Goal: Navigation & Orientation: Find specific page/section

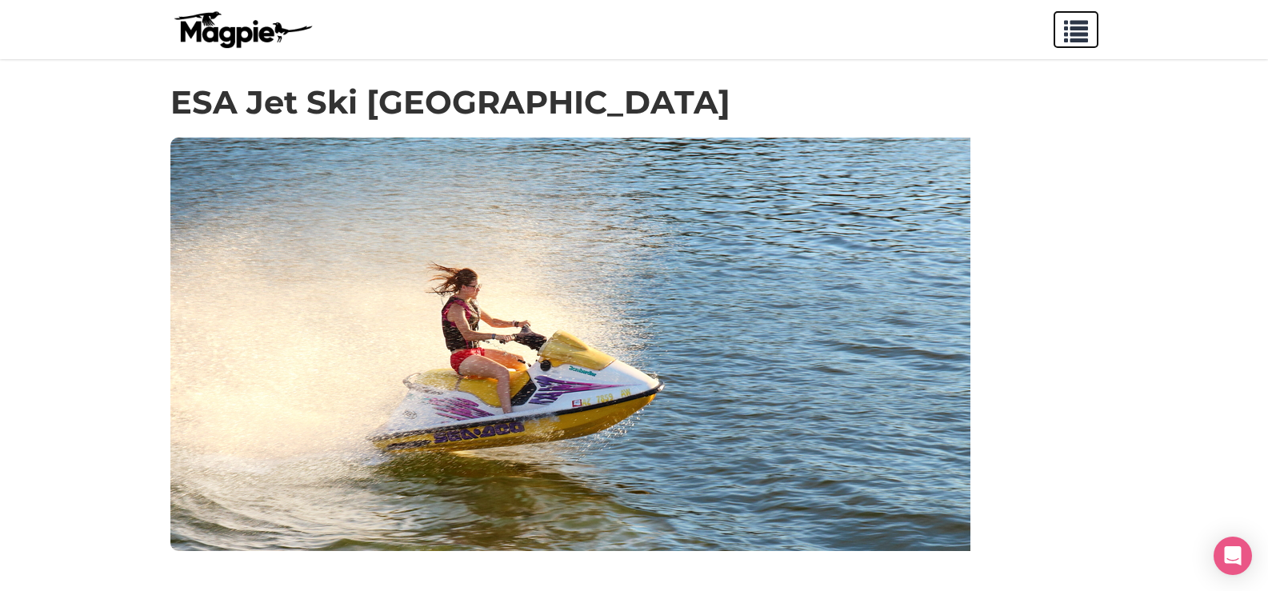
click at [1088, 17] on button "button" at bounding box center [1075, 29] width 45 height 37
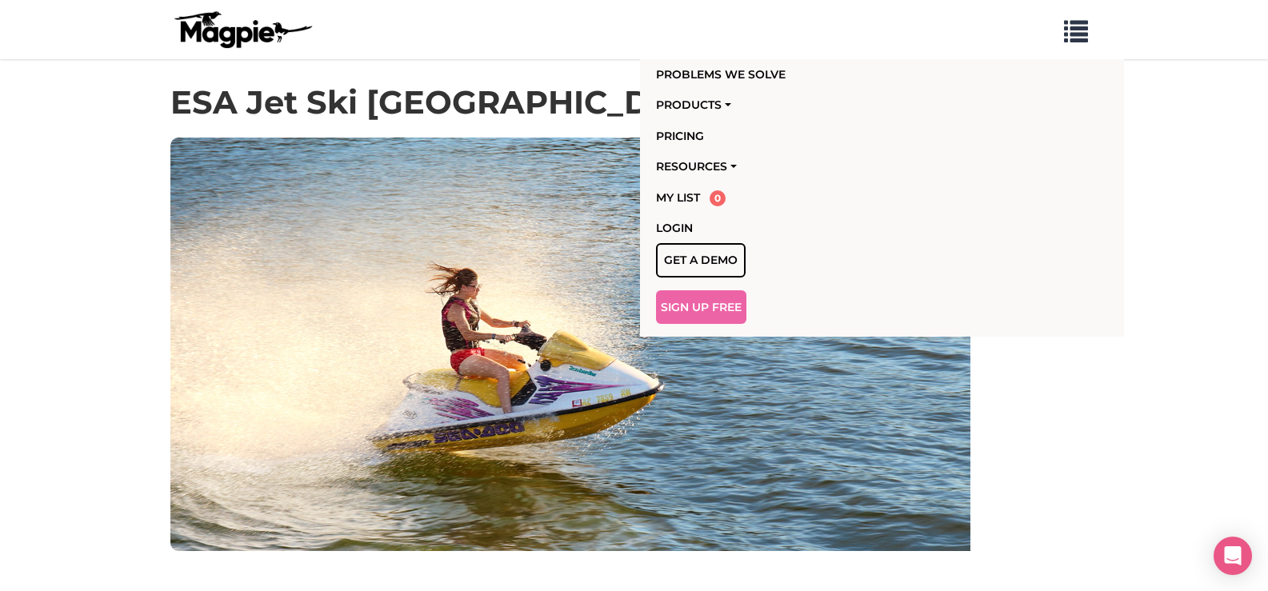
click at [377, 309] on img at bounding box center [570, 345] width 800 height 414
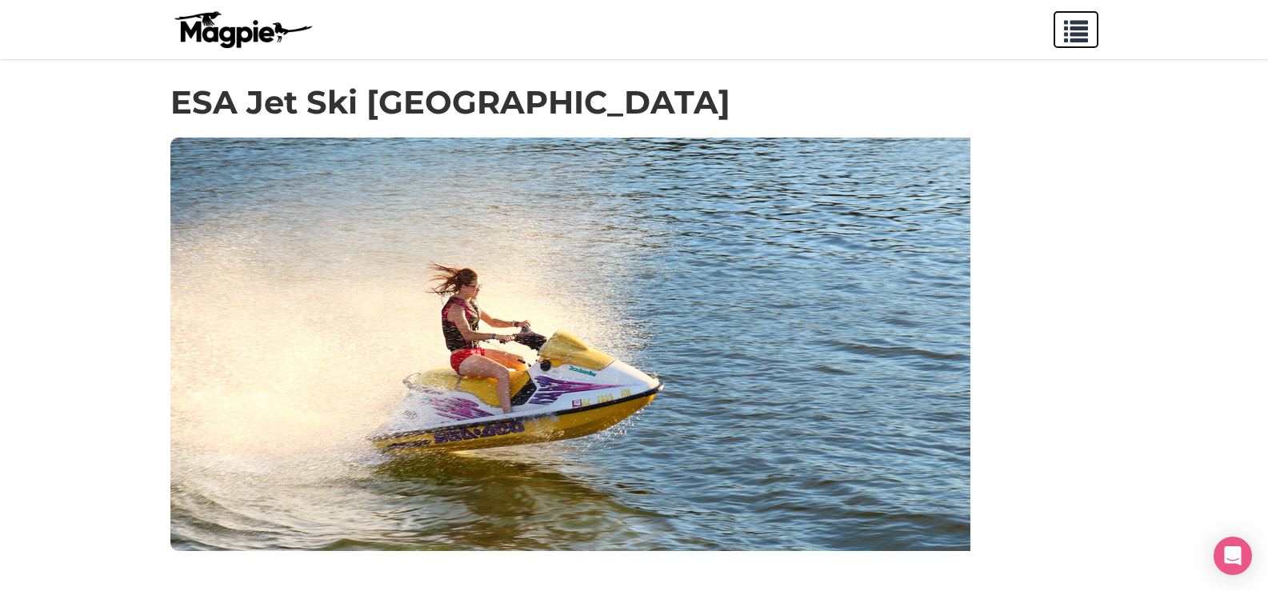
click at [1073, 26] on span "button" at bounding box center [1076, 28] width 24 height 24
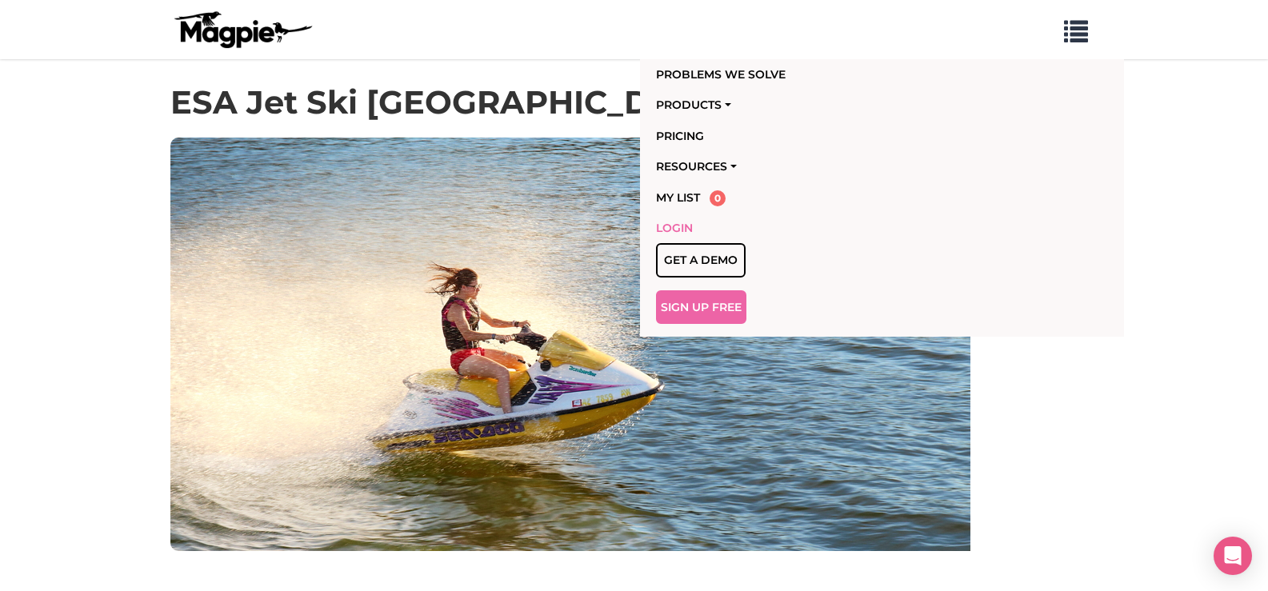
click at [705, 225] on link "Login" at bounding box center [790, 228] width 268 height 30
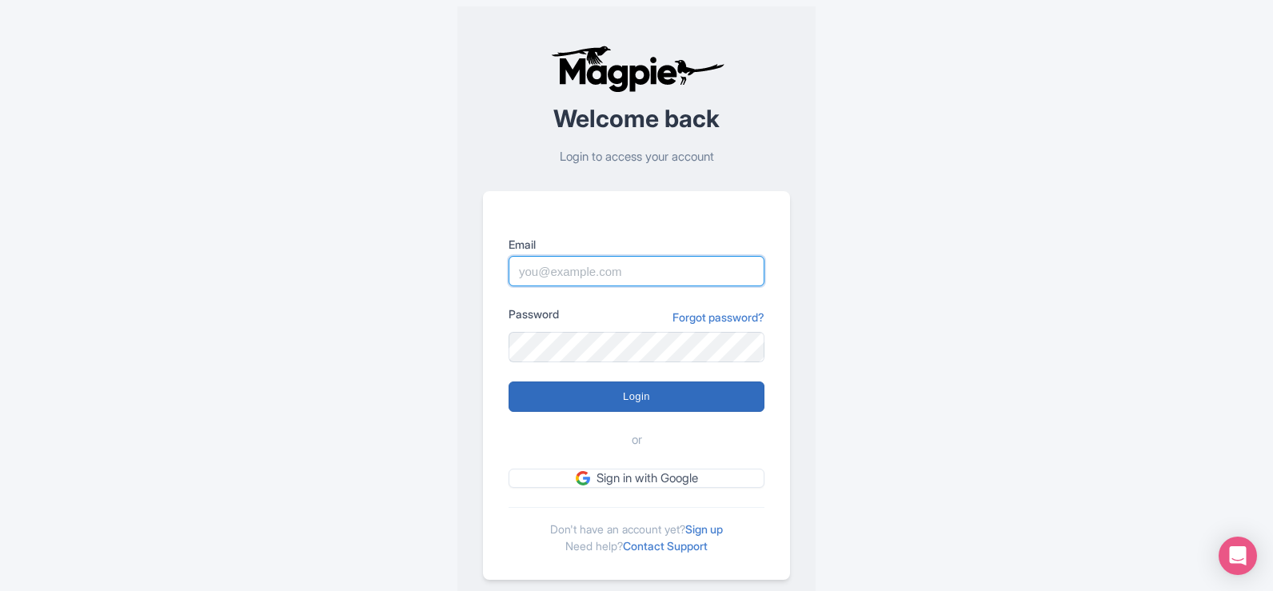
type input "[EMAIL_ADDRESS][DOMAIN_NAME]"
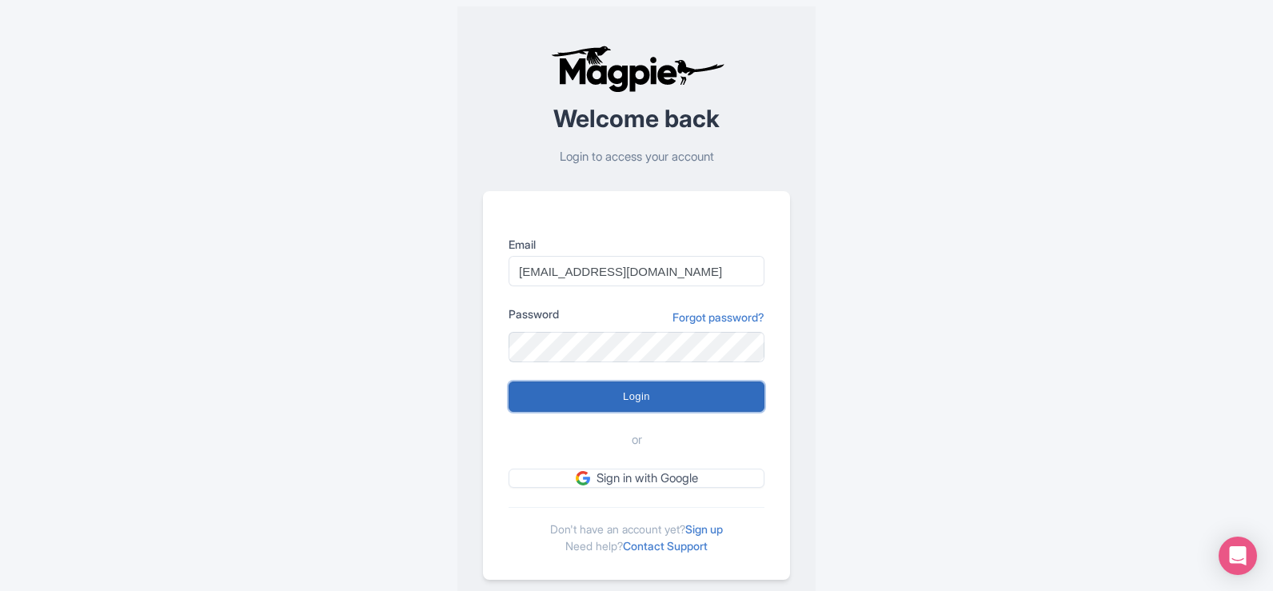
click at [601, 408] on input "Login" at bounding box center [637, 397] width 256 height 30
type input "Logging in..."
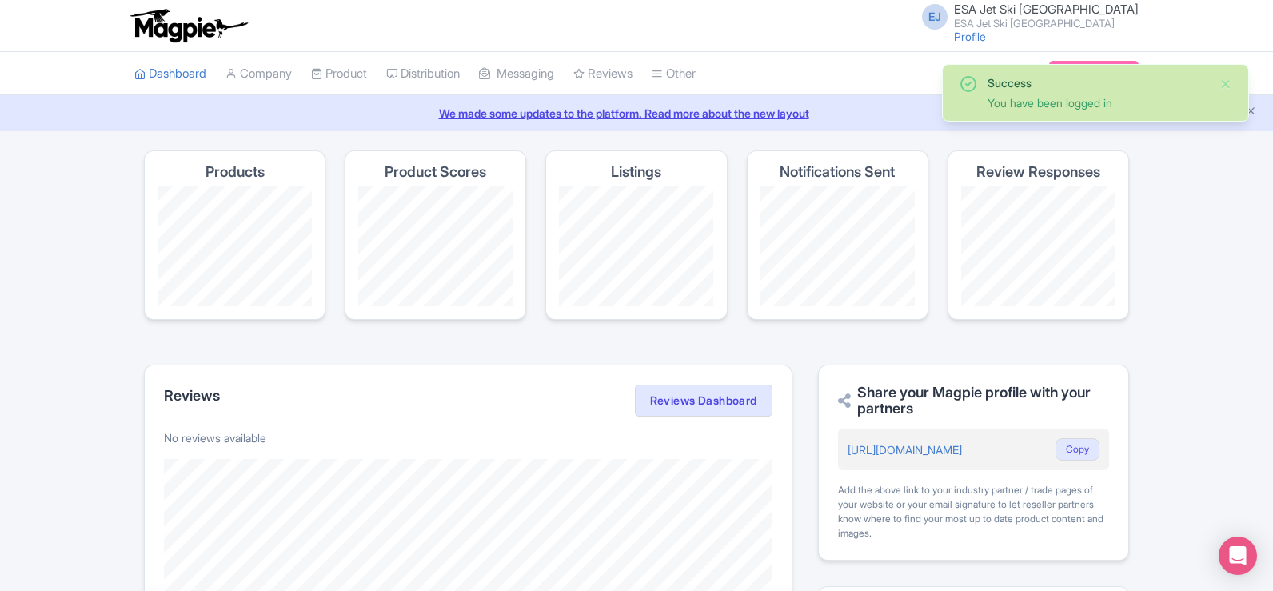
click at [1037, 35] on div "EJ ESA Jet Ski Dubai ESA Jet Ski Dubai Profile Users Settings Sign out" at bounding box center [1026, 25] width 226 height 44
click at [986, 37] on link "Profile" at bounding box center [970, 37] width 32 height 14
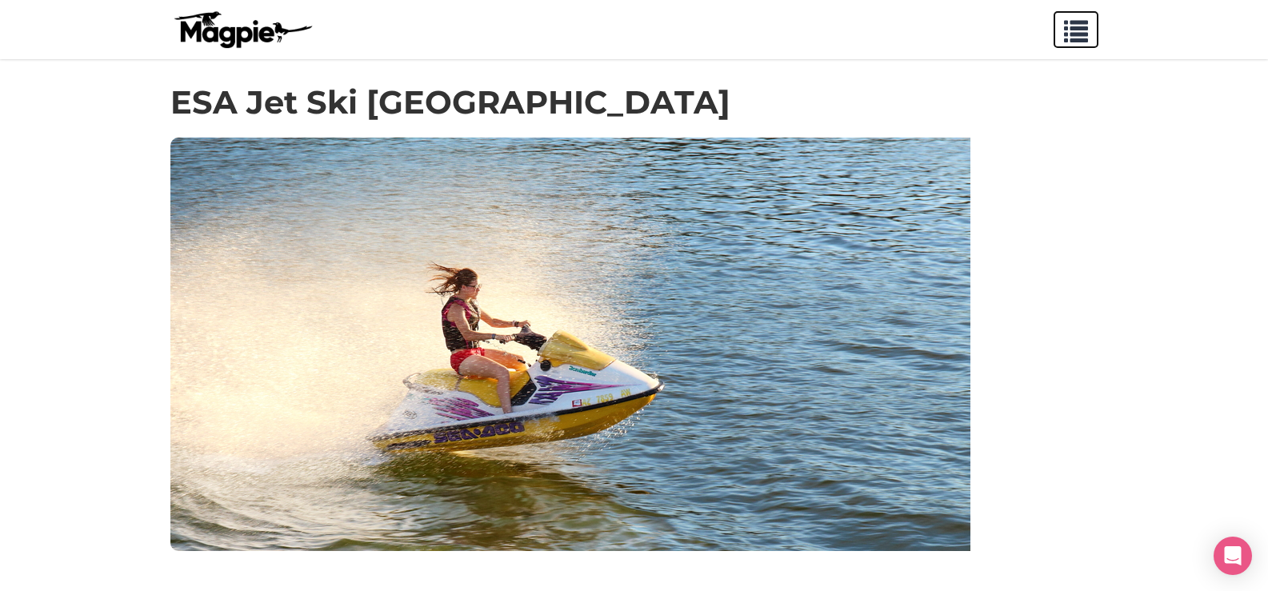
click at [1073, 26] on span "button" at bounding box center [1076, 28] width 24 height 24
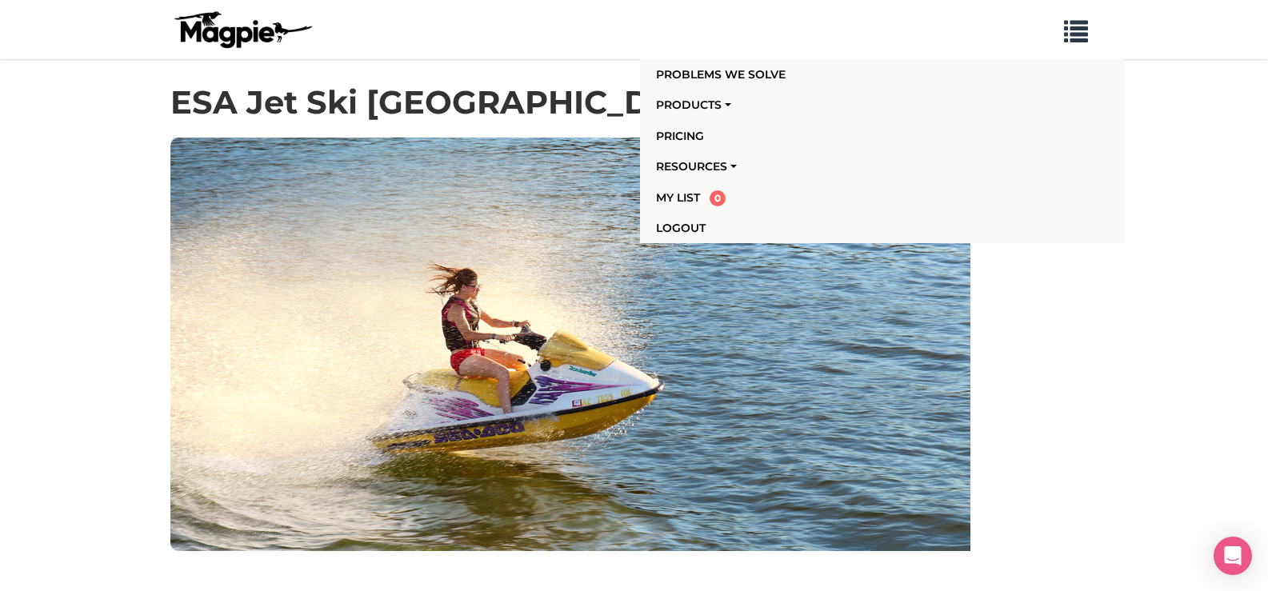
click at [1002, 340] on div at bounding box center [634, 345] width 928 height 414
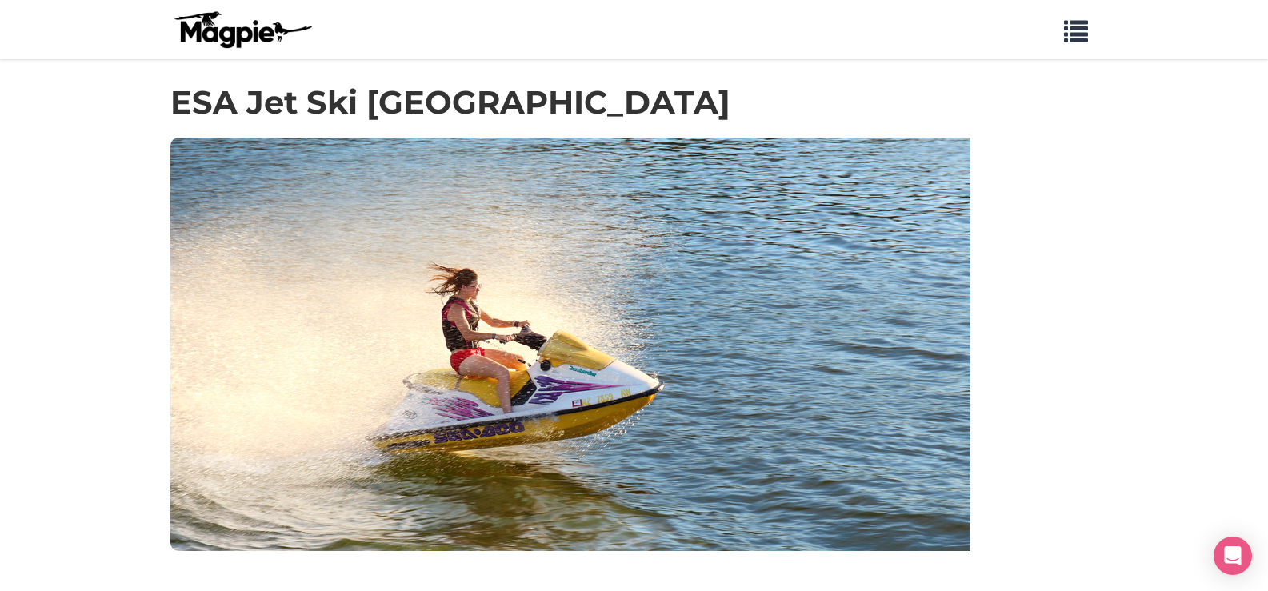
click at [1104, 27] on div "Problems we solve Products Content Management and Distribution Magpie for Resel…" at bounding box center [634, 29] width 960 height 46
click at [1102, 30] on div "Problems we solve Products Content Management and Distribution Magpie for Resel…" at bounding box center [634, 29] width 960 height 46
click at [1092, 33] on button "button" at bounding box center [1075, 29] width 45 height 37
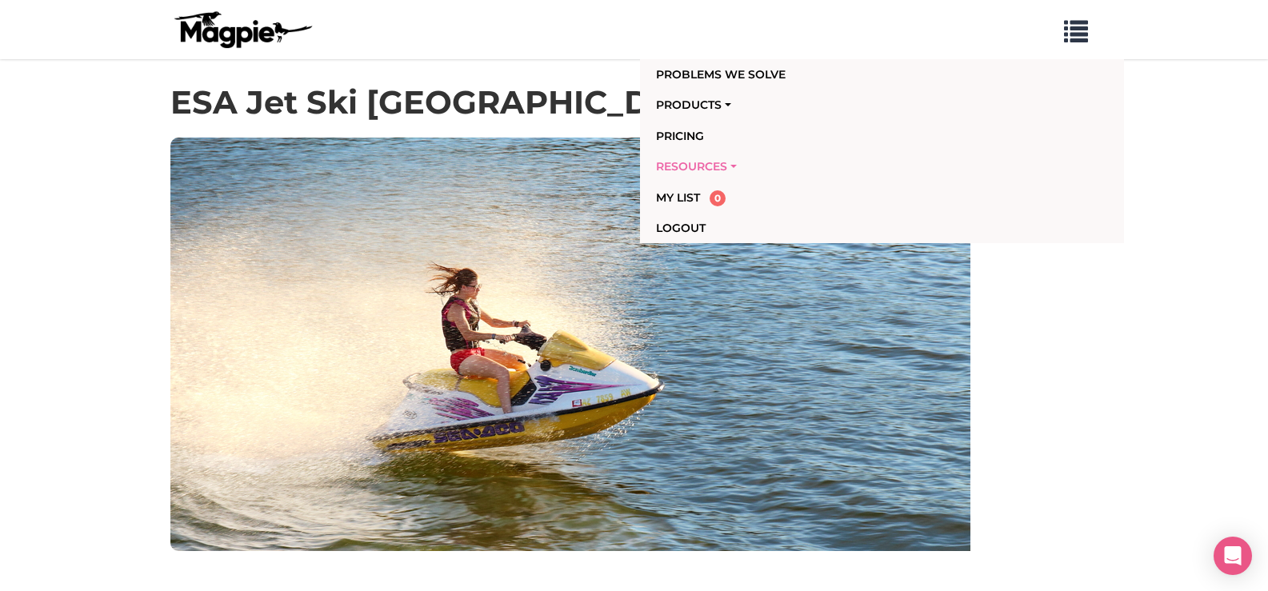
click at [713, 163] on link "Resources" at bounding box center [790, 166] width 268 height 30
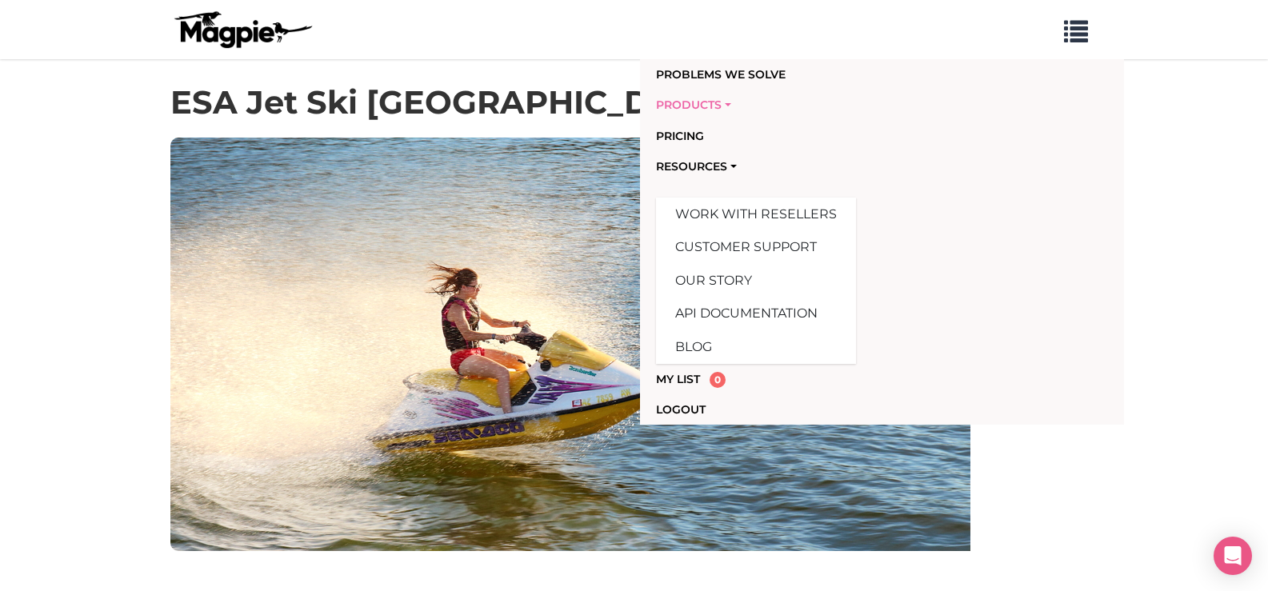
click at [698, 105] on link "Products" at bounding box center [790, 105] width 268 height 30
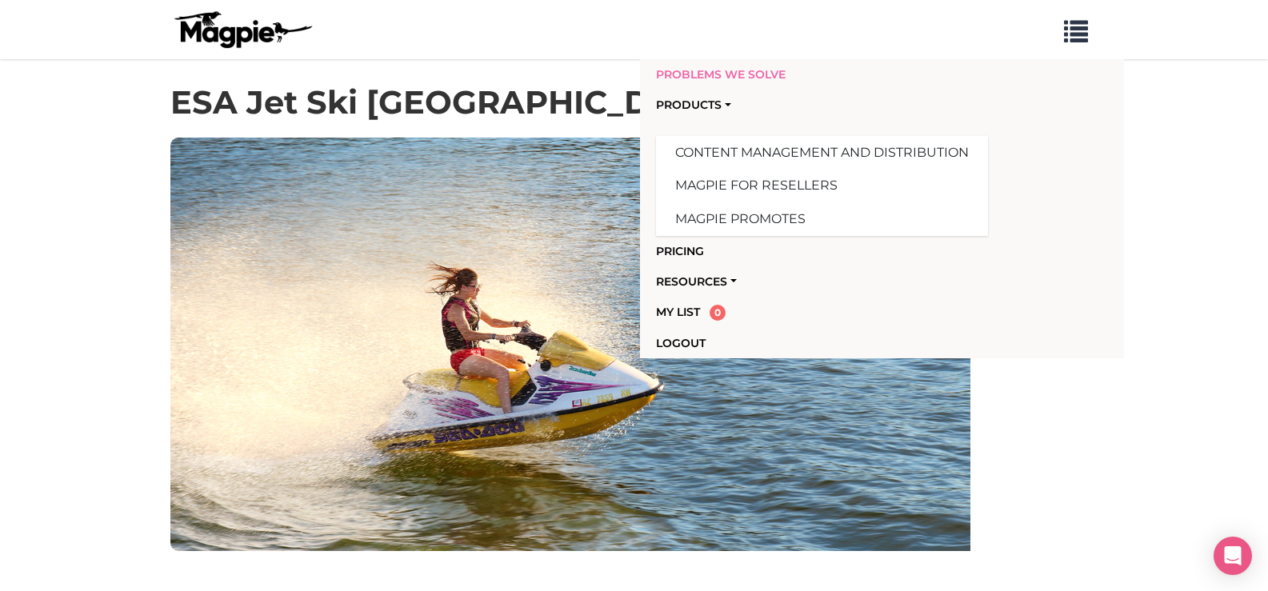
click at [741, 68] on link "Problems we solve" at bounding box center [790, 74] width 268 height 30
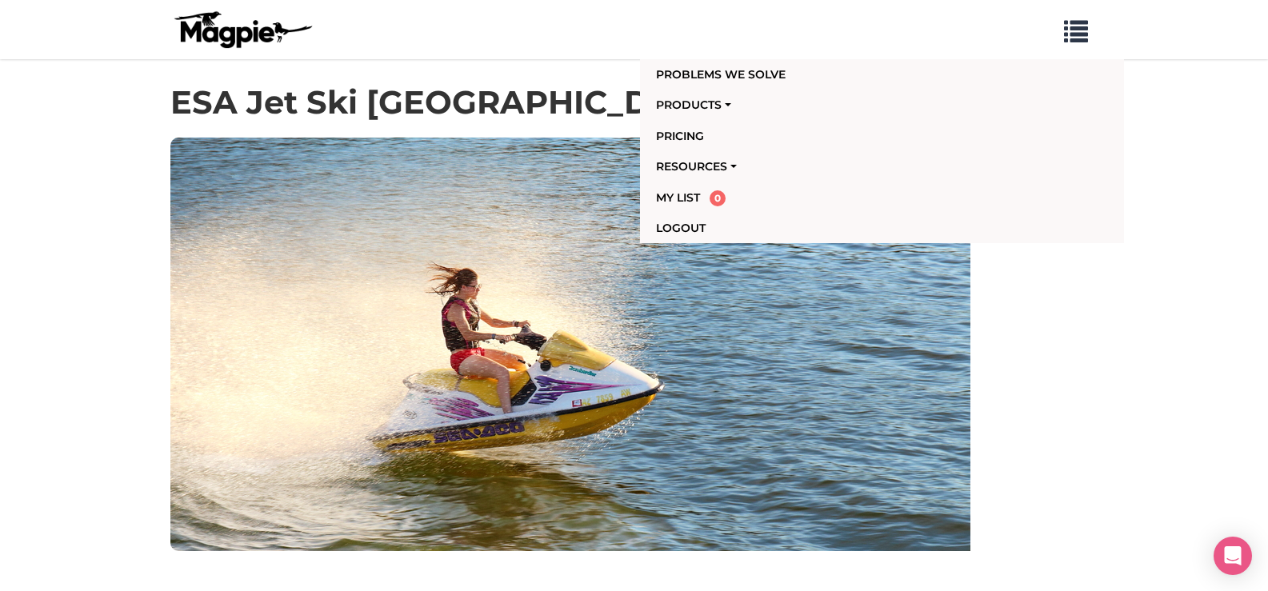
click at [408, 116] on h1 "ESA Jet Ski [GEOGRAPHIC_DATA]" at bounding box center [450, 102] width 560 height 38
